Goal: Transaction & Acquisition: Purchase product/service

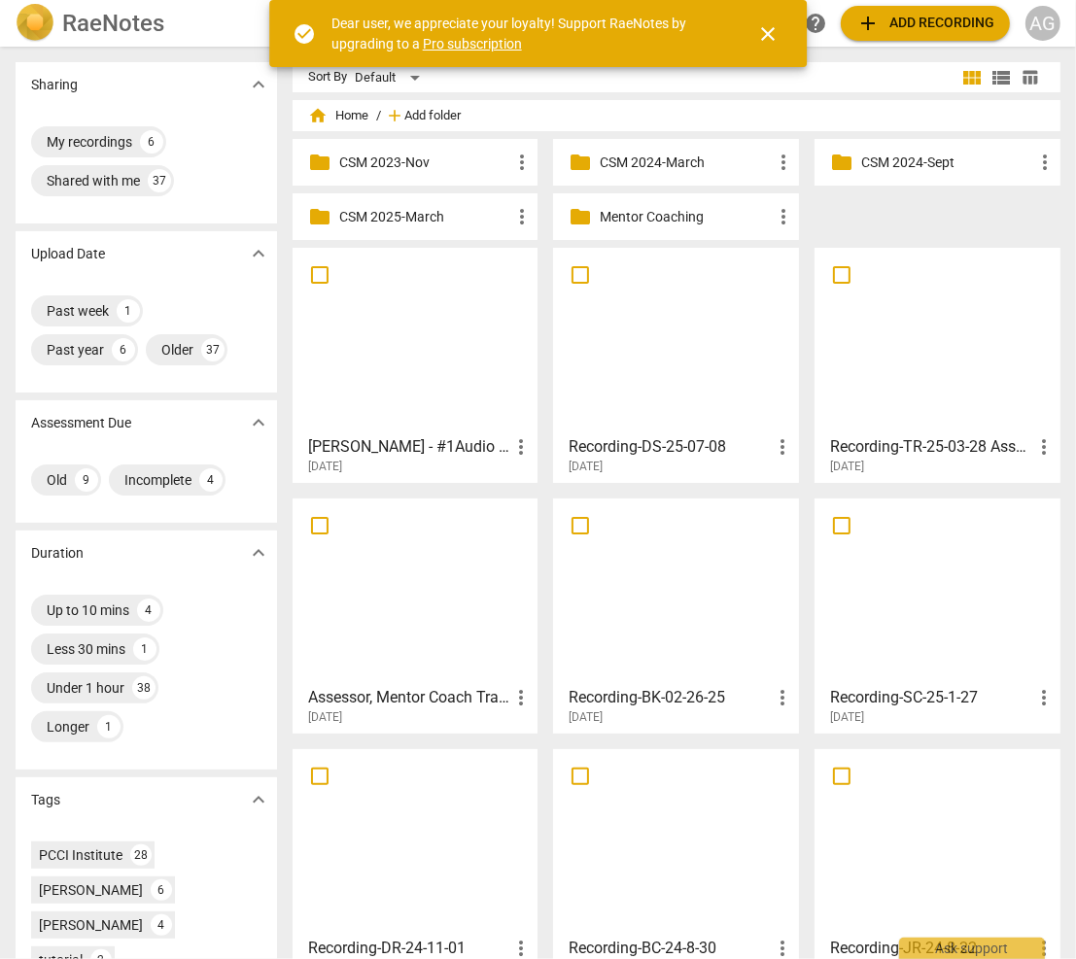
click at [430, 117] on span "Add folder" at bounding box center [432, 116] width 56 height 15
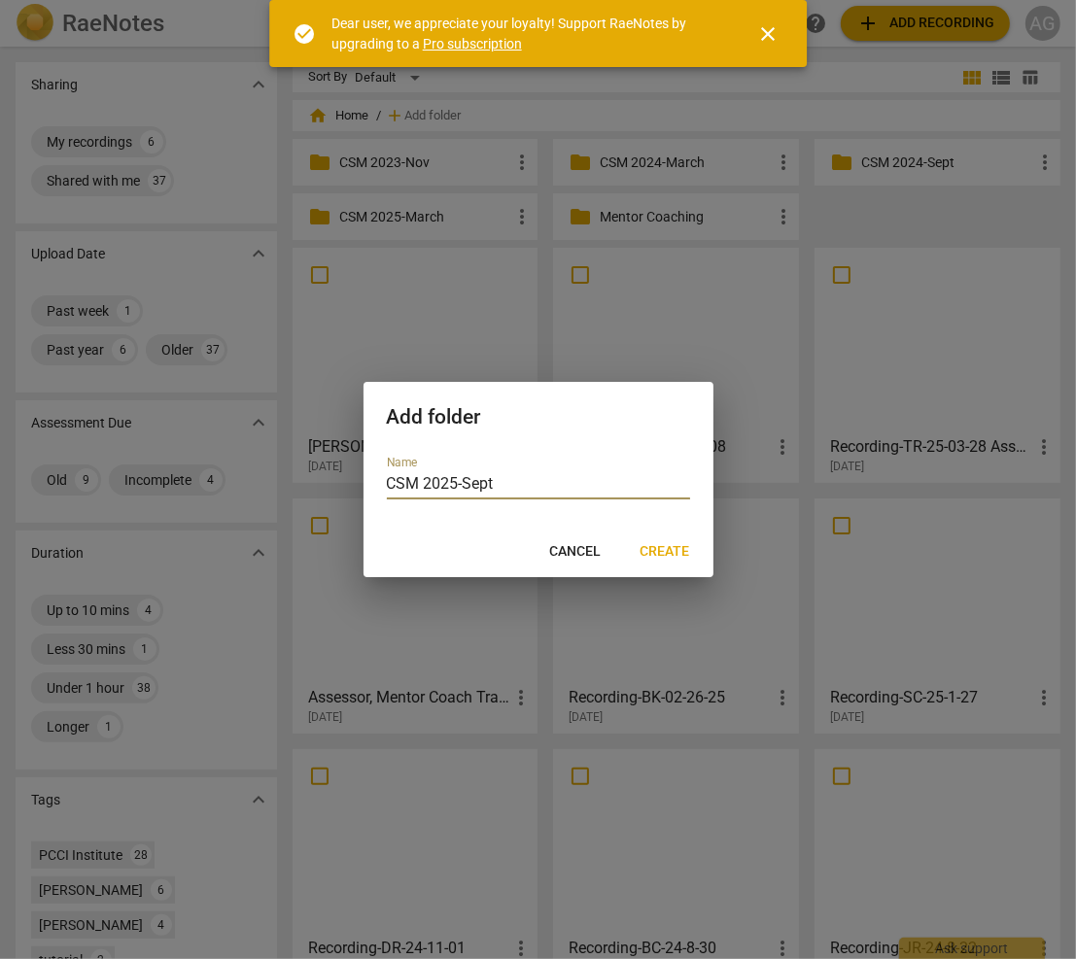
type input "CSM 2025-Sept"
click at [678, 558] on span "Create" at bounding box center [665, 551] width 50 height 19
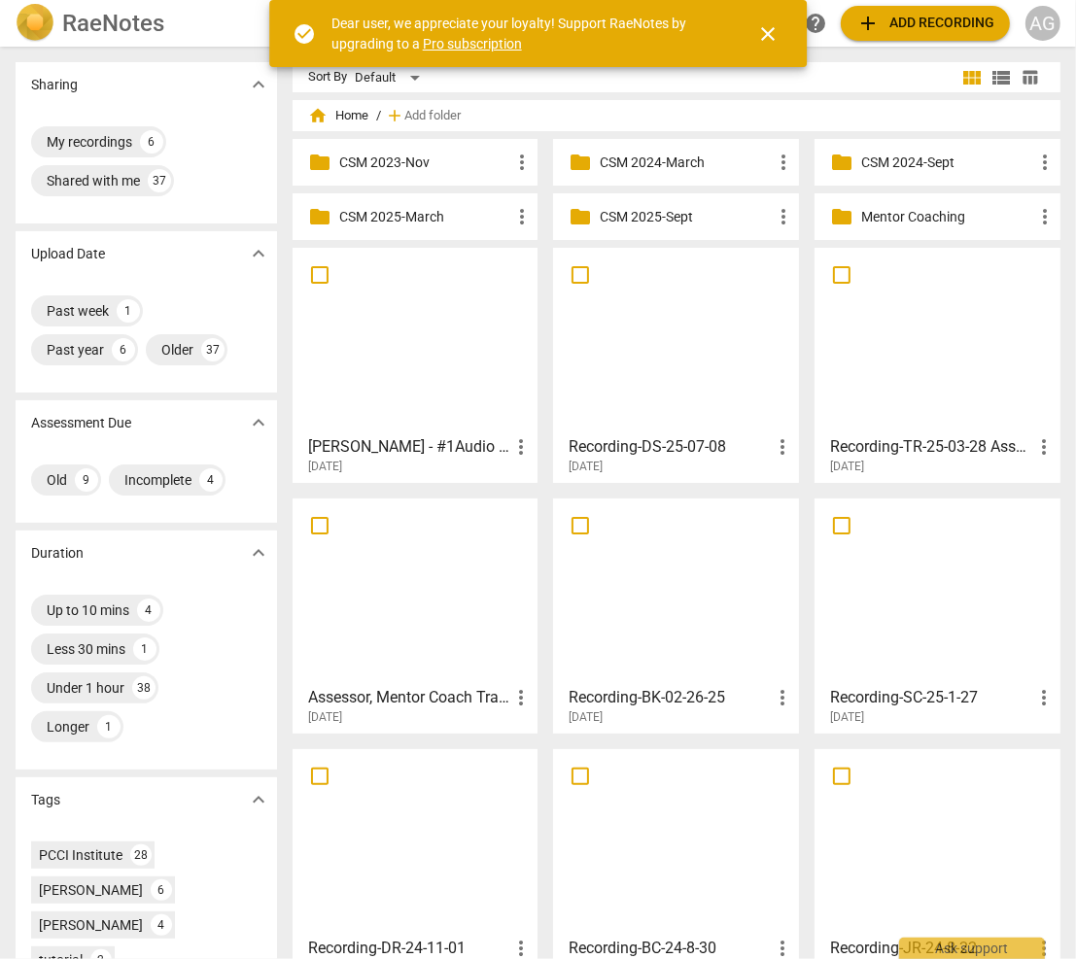
click at [642, 219] on p "CSM 2025-Sept" at bounding box center [686, 217] width 172 height 20
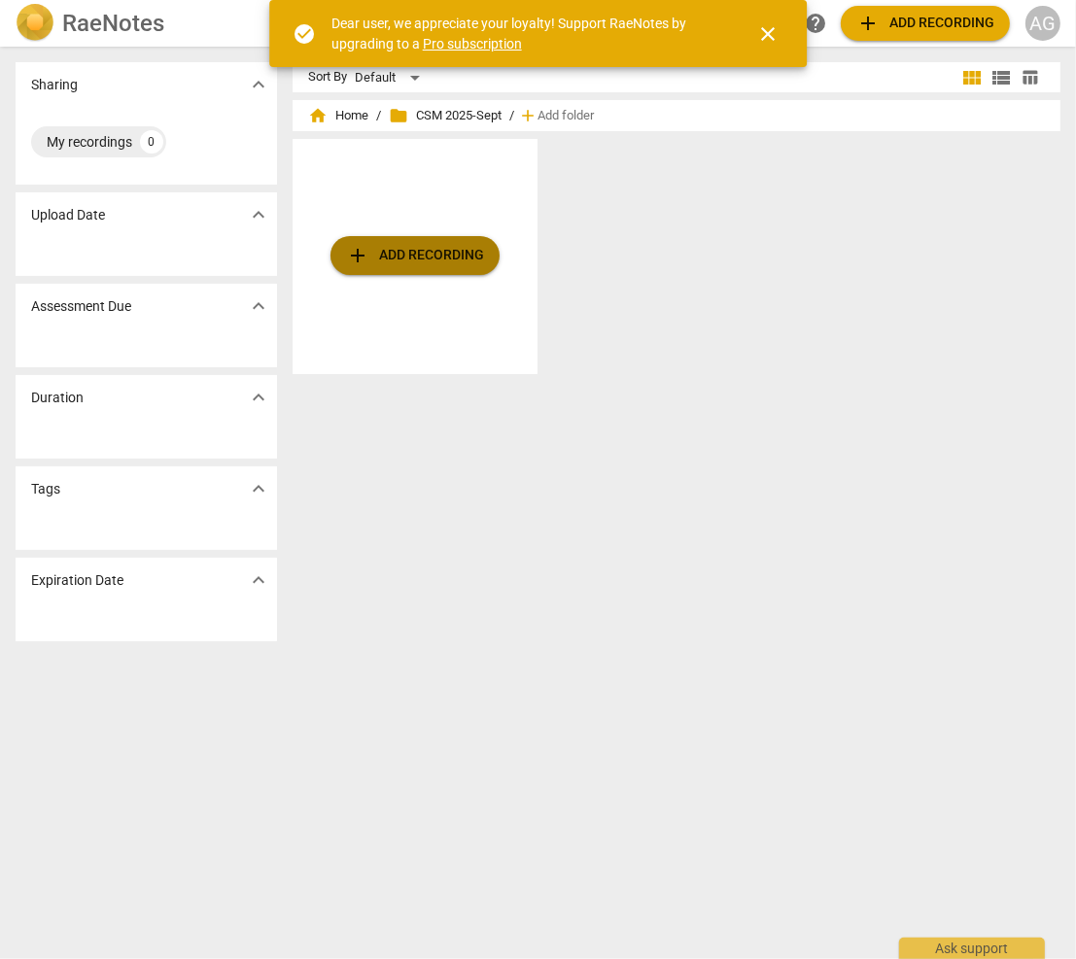
click at [406, 257] on span "add Add recording" at bounding box center [415, 255] width 138 height 23
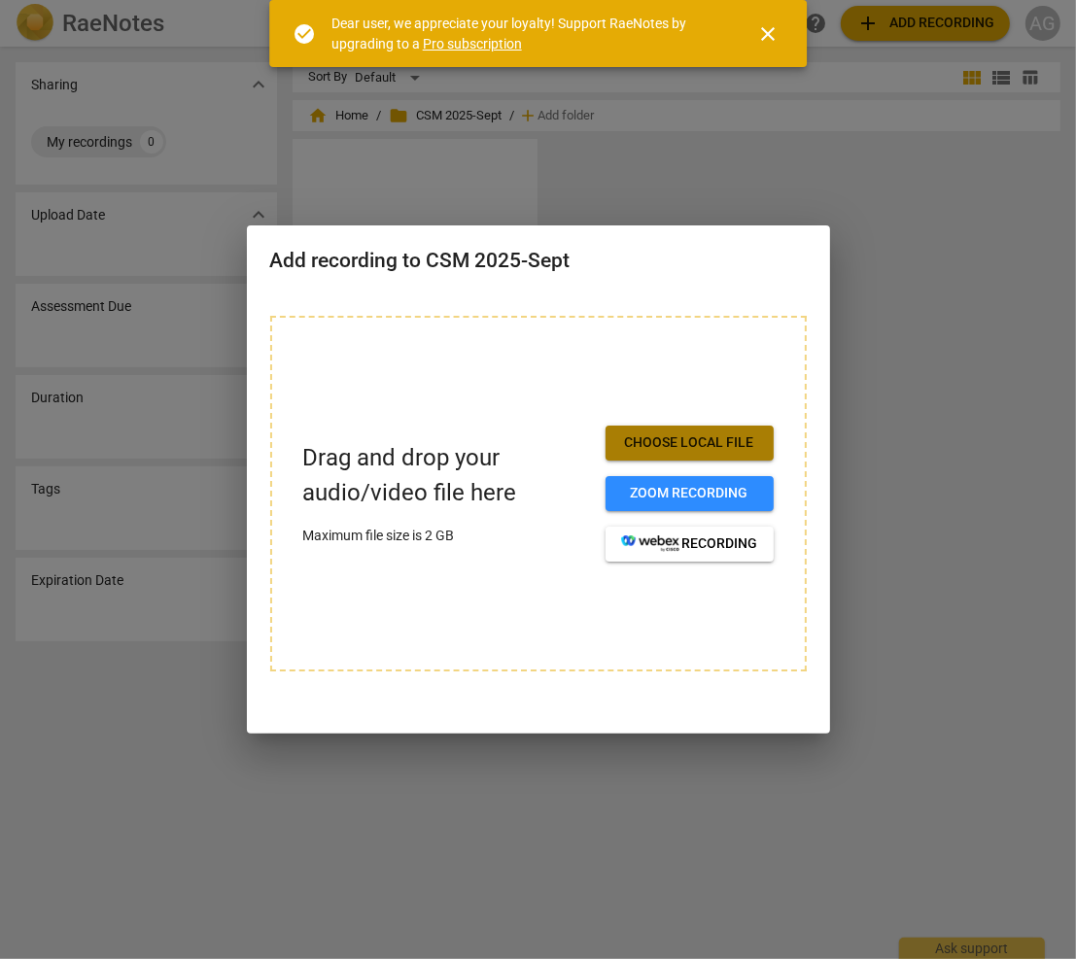
click at [670, 441] on span "Choose local file" at bounding box center [689, 442] width 137 height 19
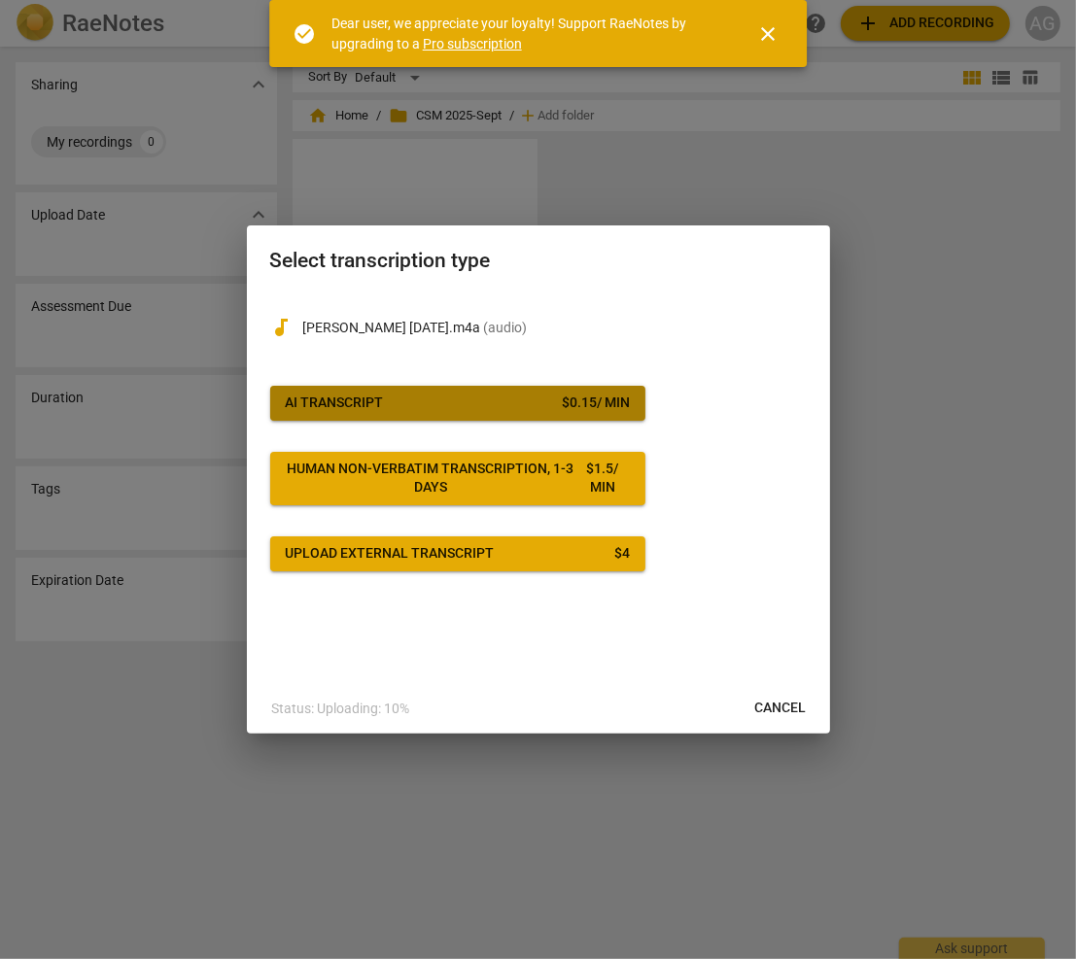
click at [326, 408] on div "AI Transcript" at bounding box center [335, 403] width 98 height 19
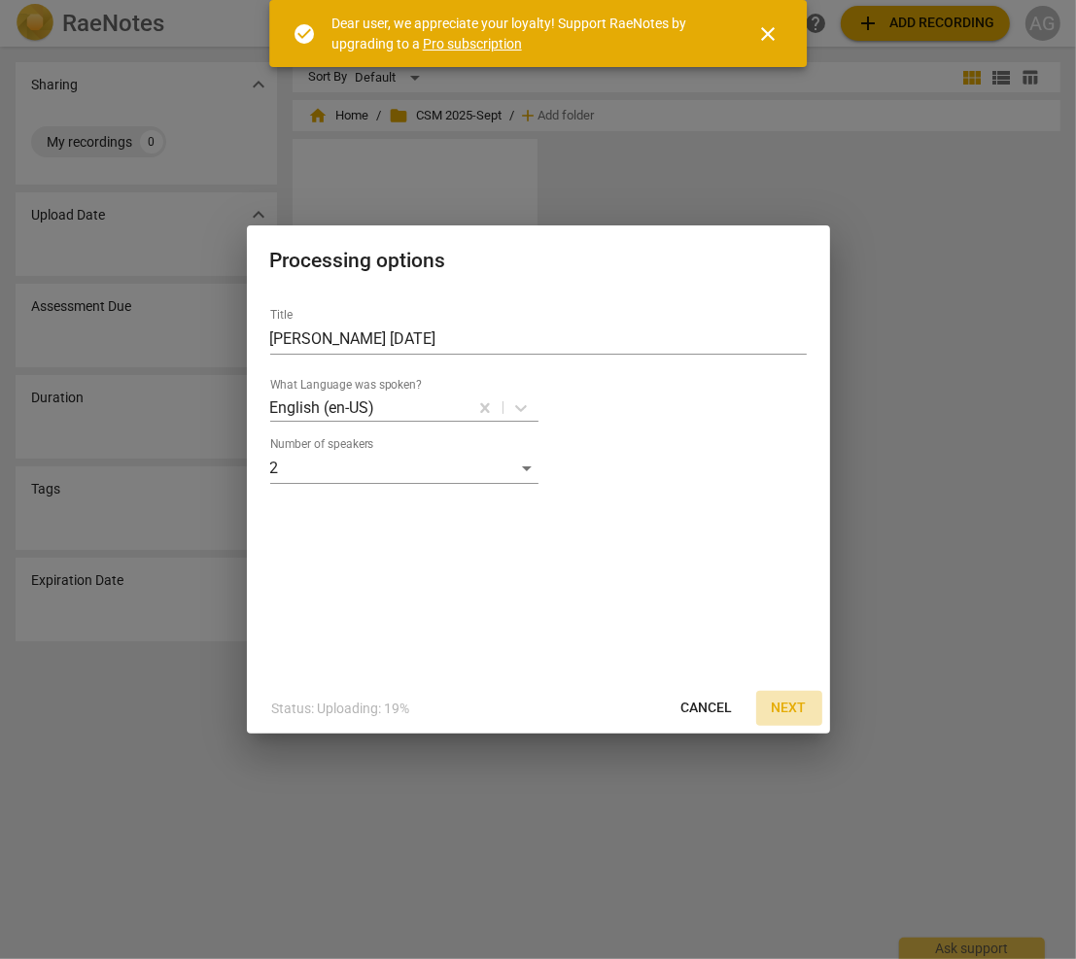
click at [806, 703] on button "Next" at bounding box center [789, 708] width 66 height 35
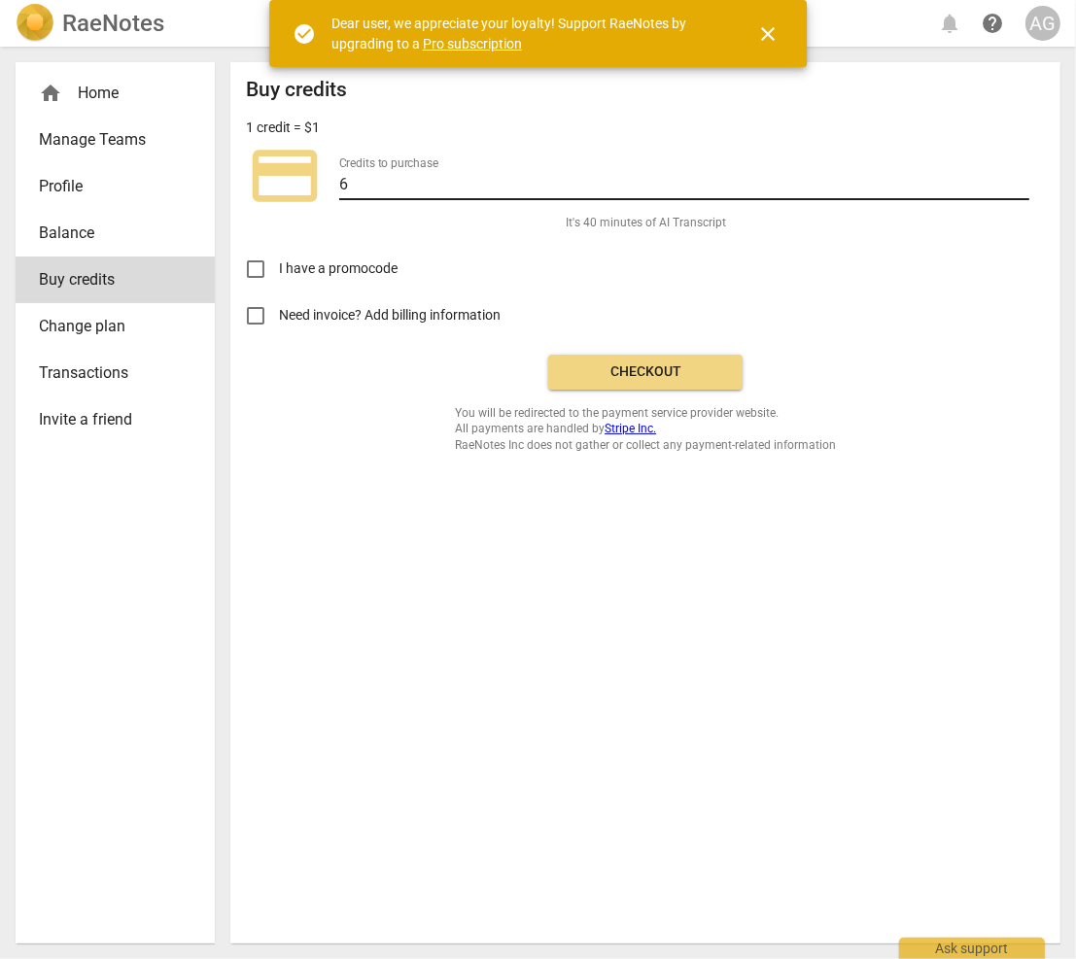
click at [344, 167] on label "Credits to purchase" at bounding box center [388, 163] width 99 height 12
drag, startPoint x: 350, startPoint y: 179, endPoint x: 331, endPoint y: 181, distance: 18.6
click at [331, 181] on div "credit_card Credits to purchase 6" at bounding box center [645, 176] width 799 height 78
type input "20"
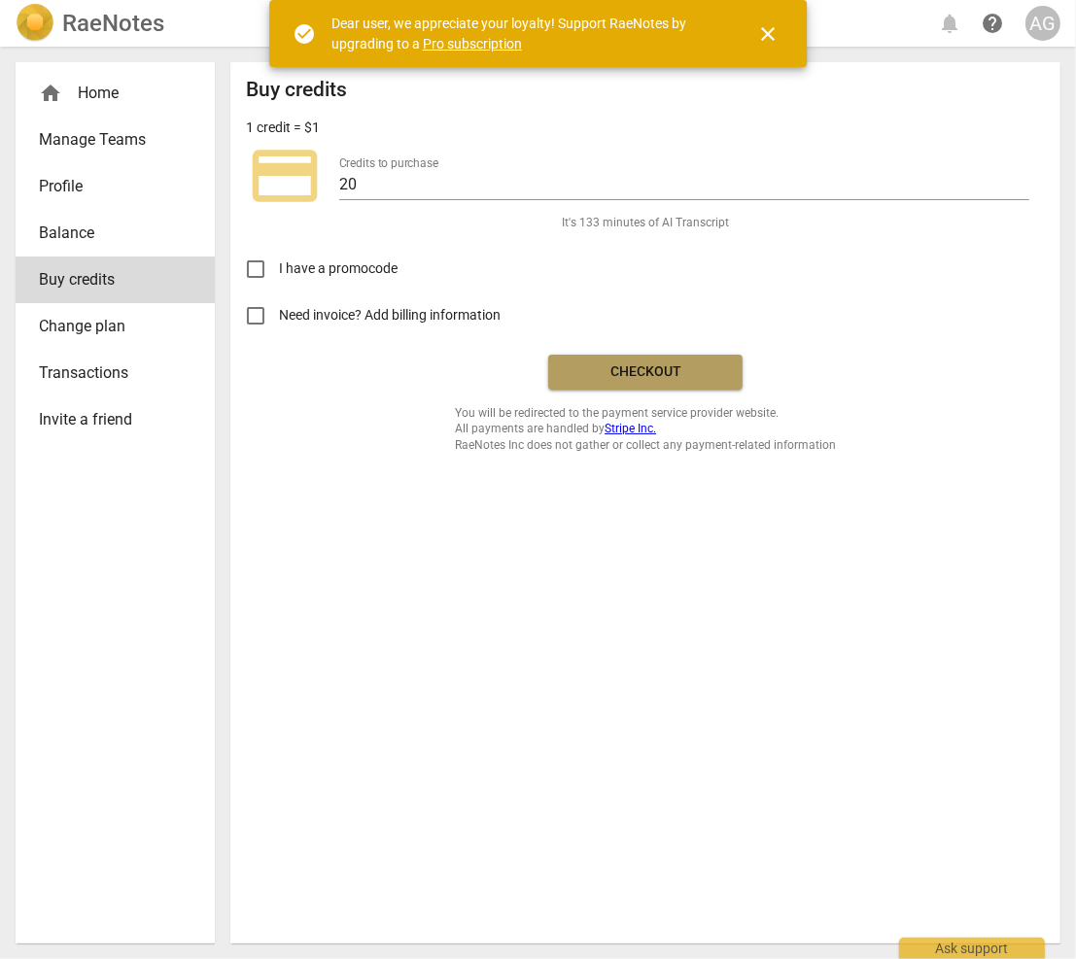
click at [651, 371] on span "Checkout" at bounding box center [645, 371] width 163 height 19
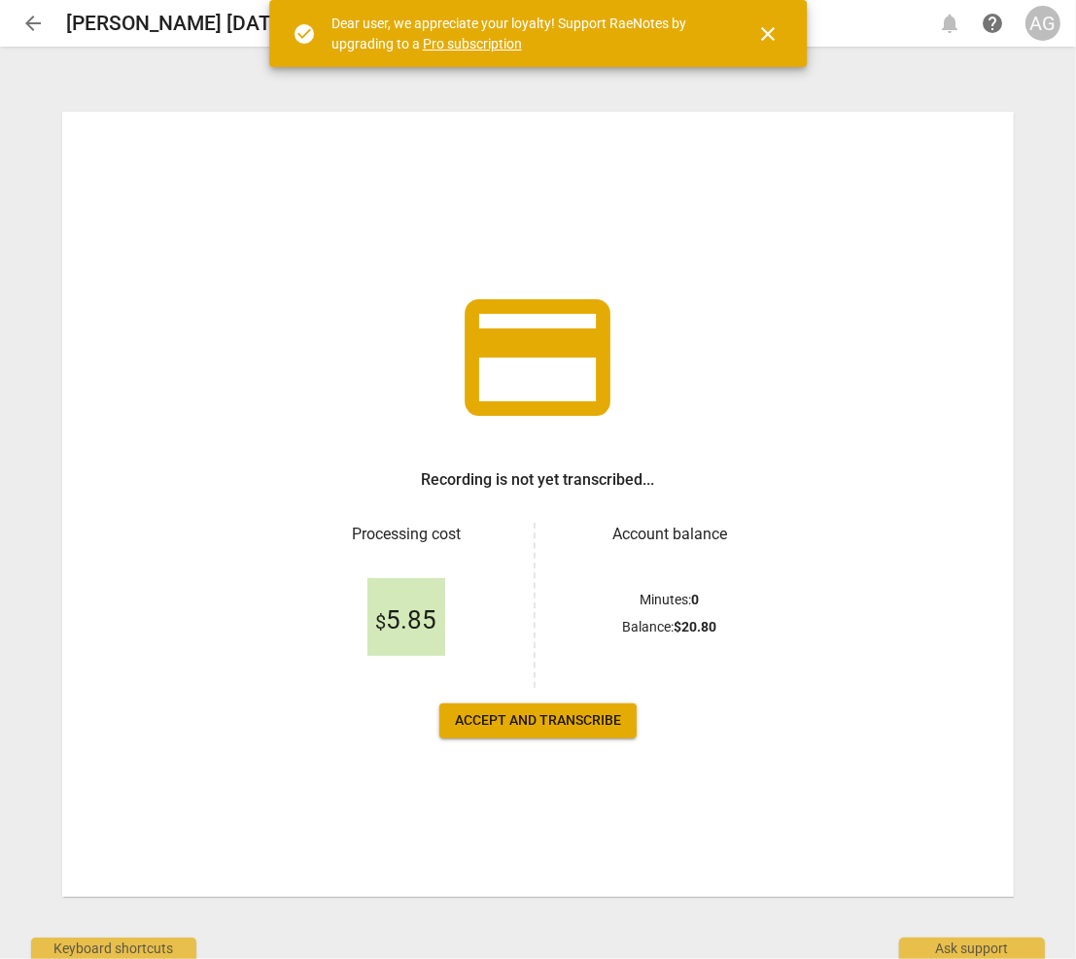
click at [515, 721] on span "Accept and transcribe" at bounding box center [538, 720] width 166 height 19
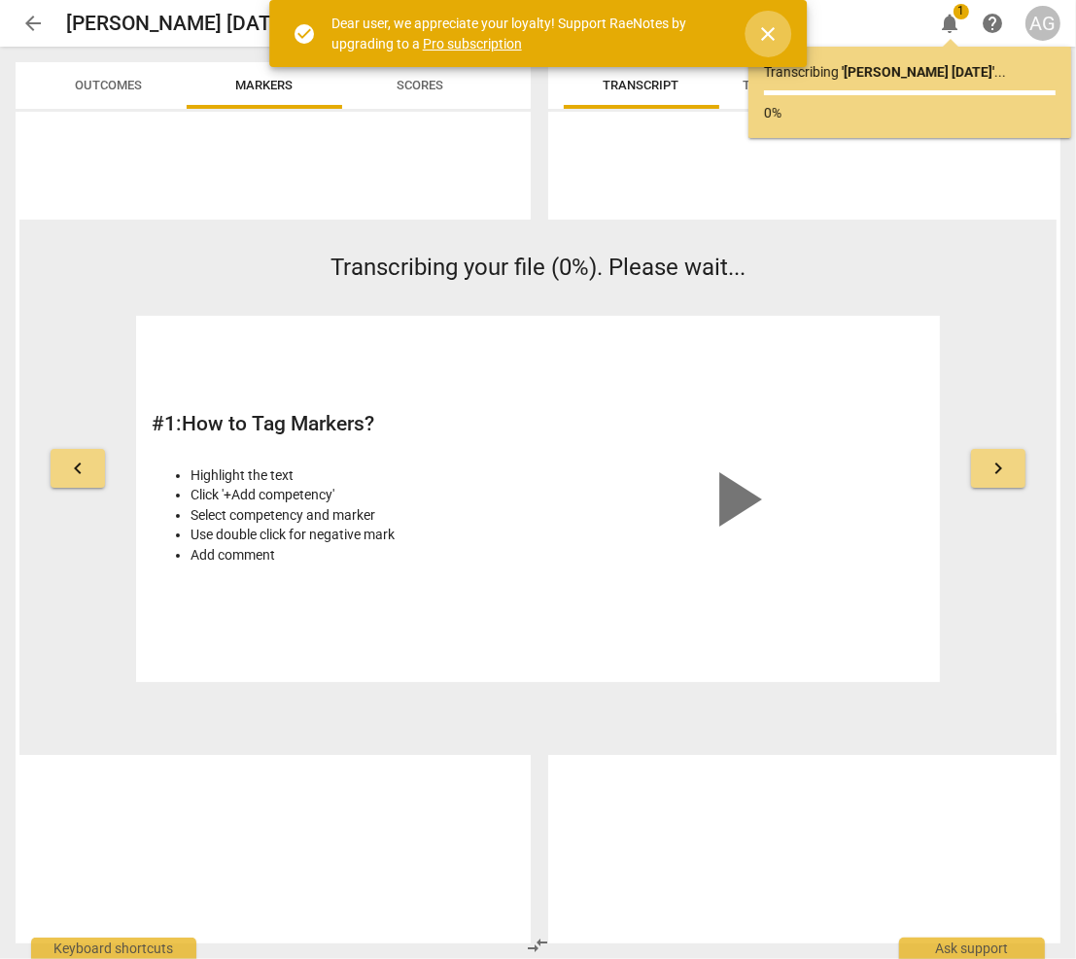
click at [768, 34] on span "close" at bounding box center [767, 33] width 23 height 23
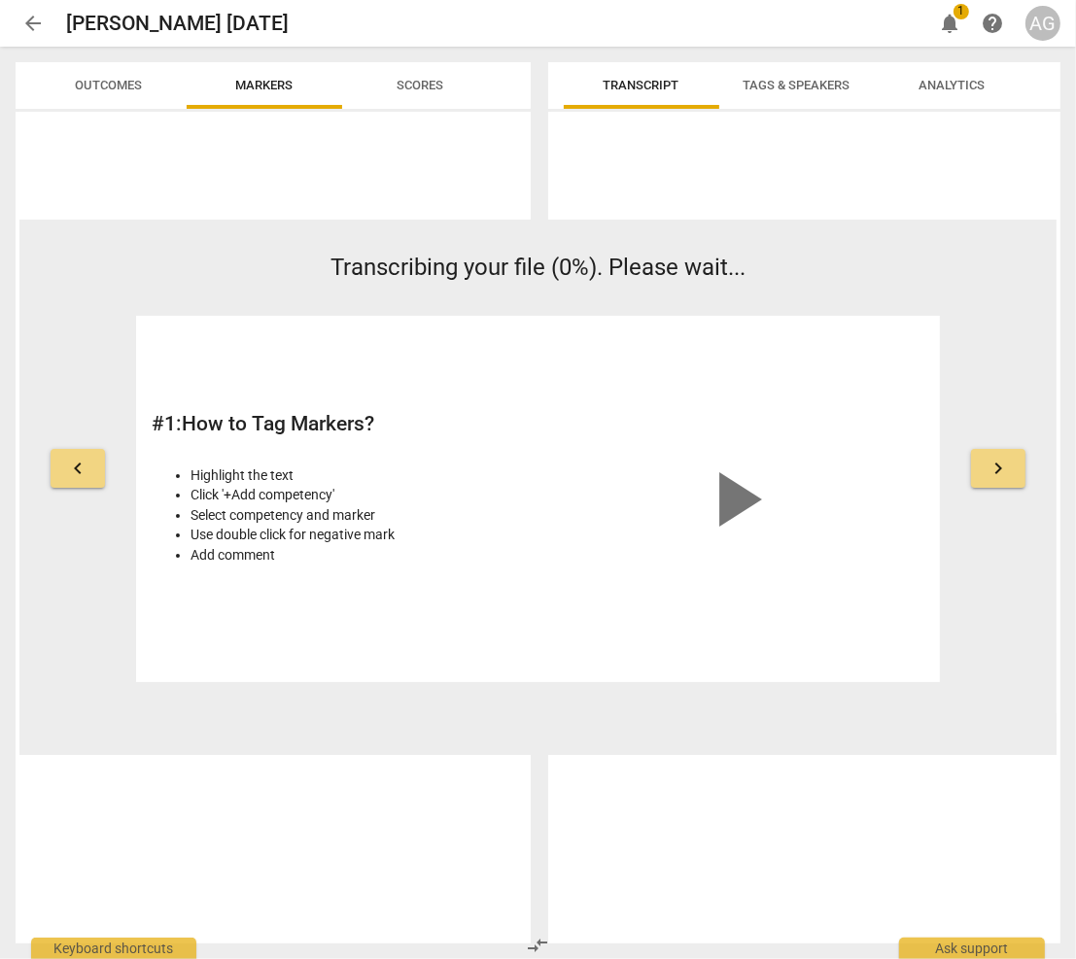
click at [32, 24] on span "arrow_back" at bounding box center [32, 23] width 23 height 23
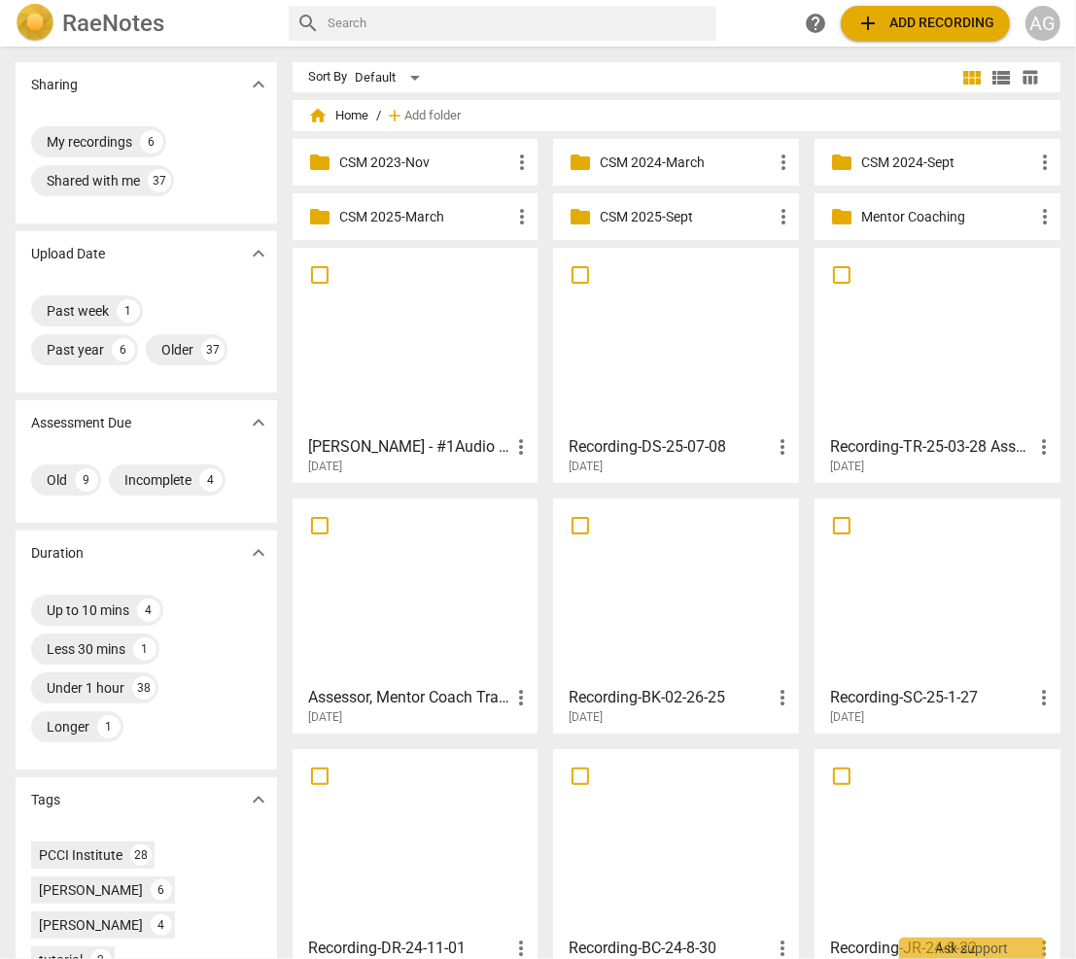
click at [667, 216] on p "CSM 2025-Sept" at bounding box center [686, 217] width 172 height 20
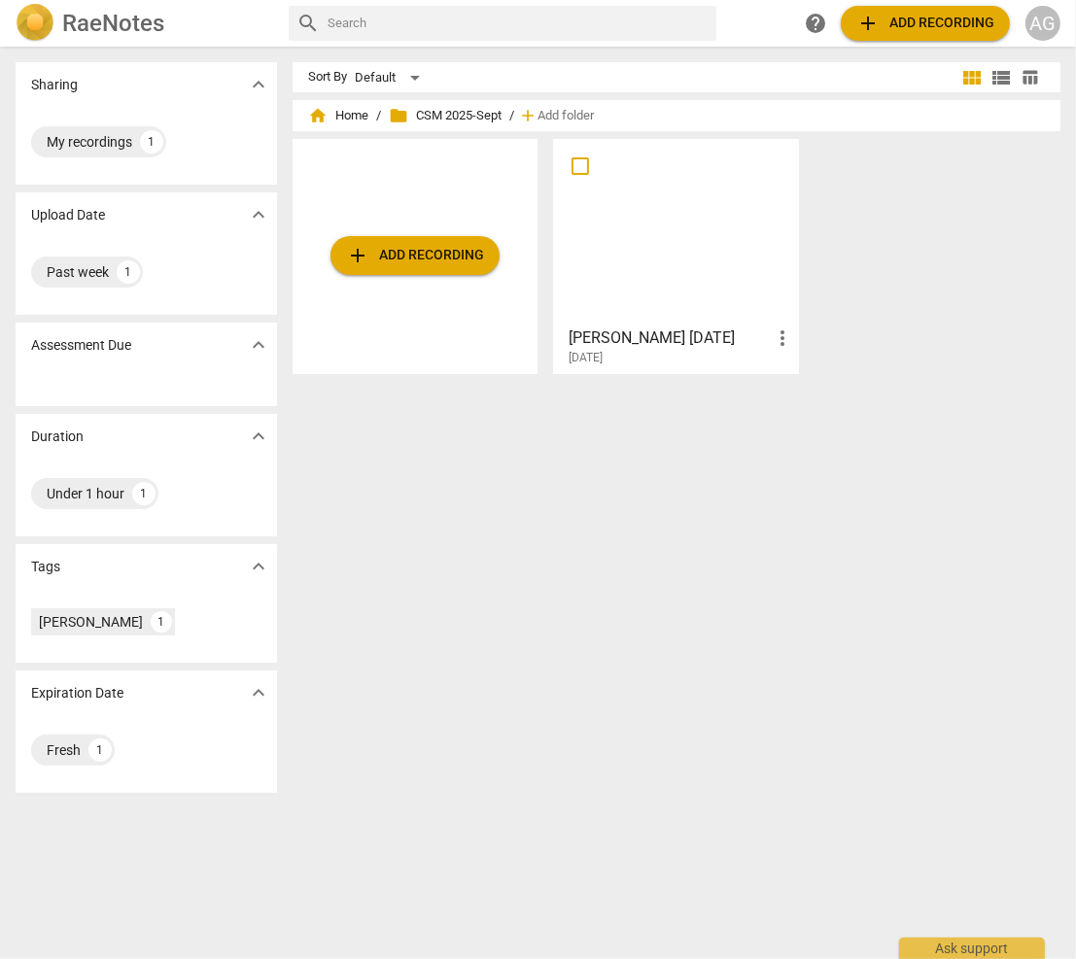
click at [395, 262] on span "add Add recording" at bounding box center [415, 255] width 138 height 23
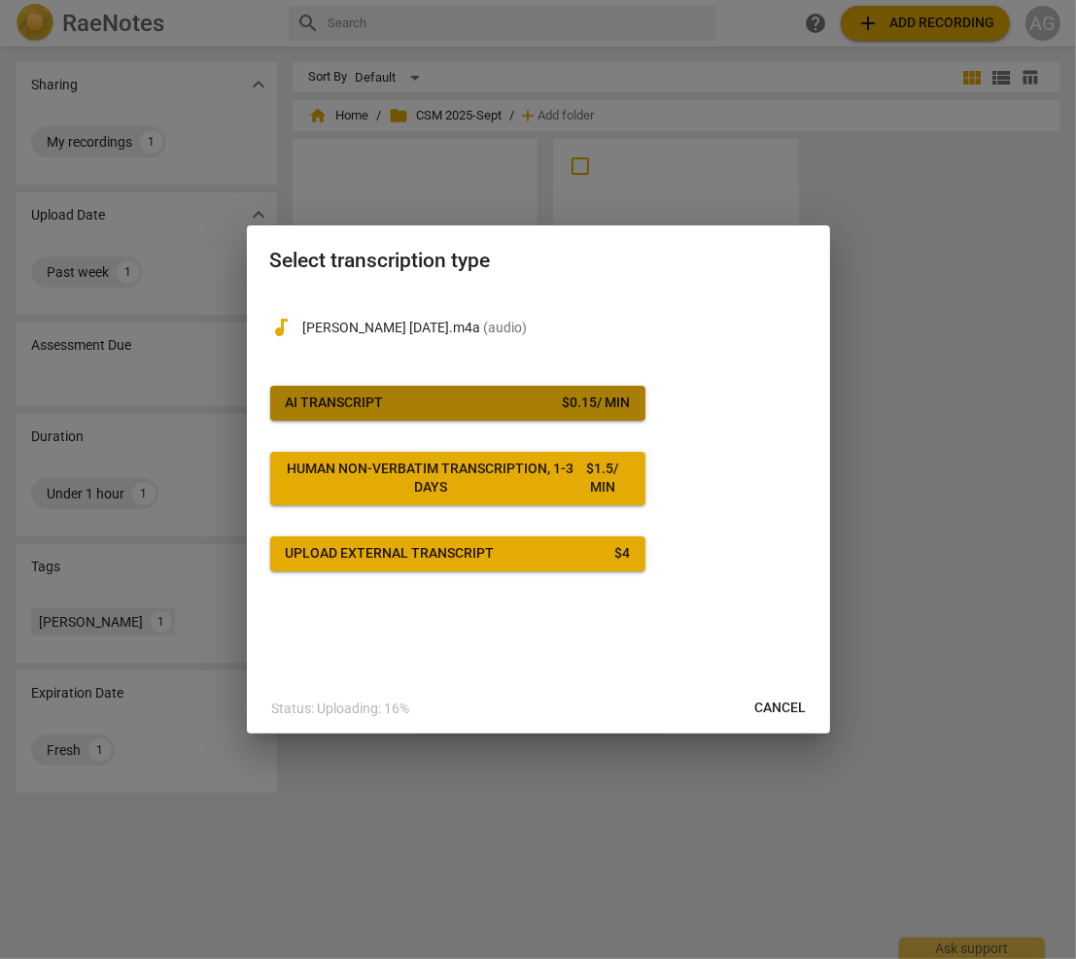
click at [401, 393] on button "AI Transcript $ 0.15 / min" at bounding box center [457, 403] width 375 height 35
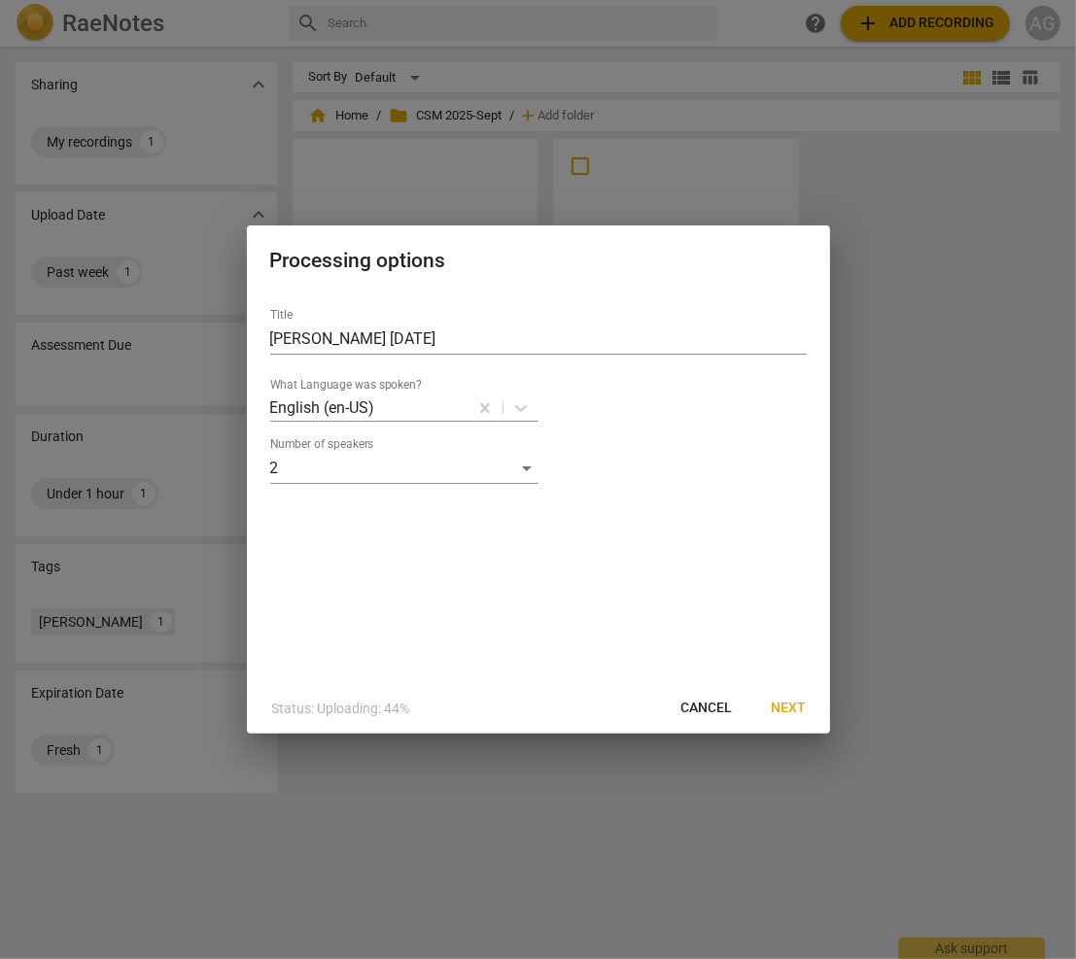
click at [797, 704] on span "Next" at bounding box center [789, 708] width 35 height 19
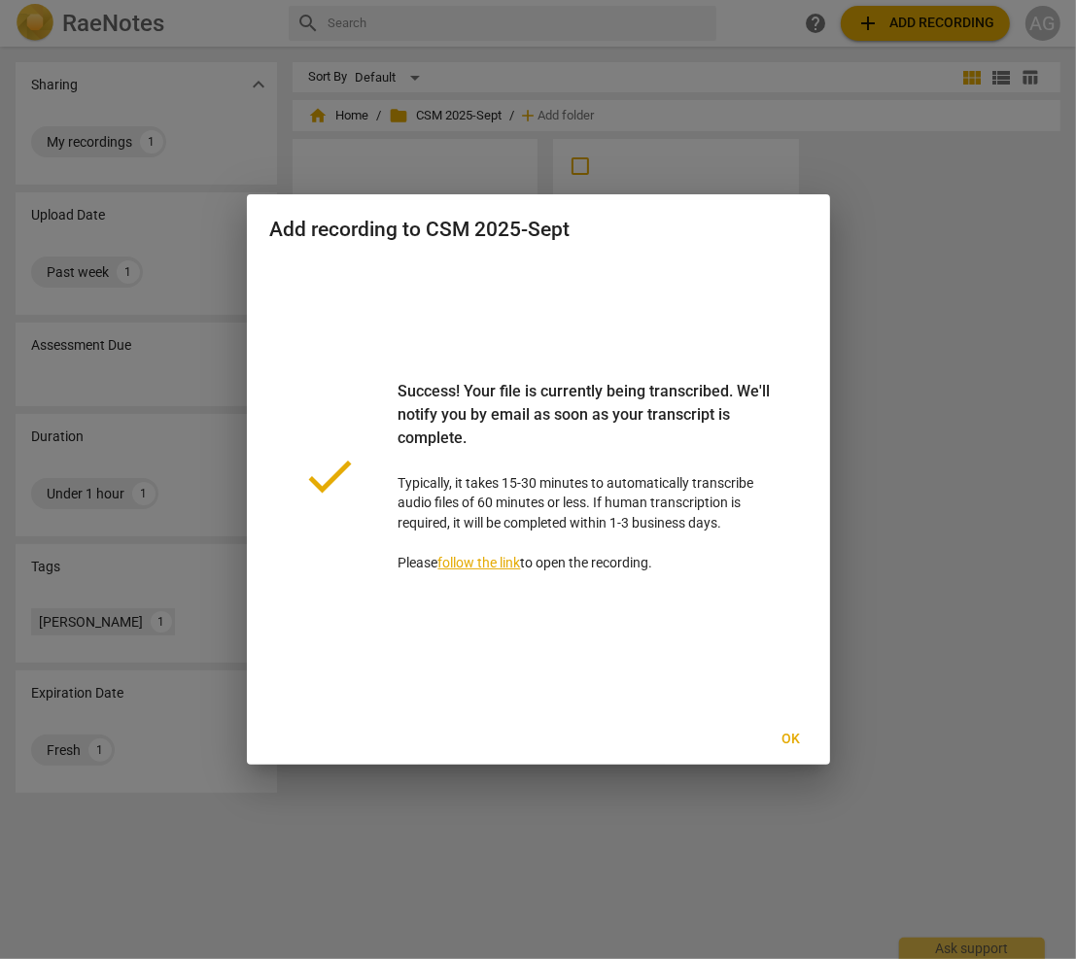
click at [793, 742] on span "Ok" at bounding box center [790, 739] width 31 height 19
